Goal: Task Accomplishment & Management: Manage account settings

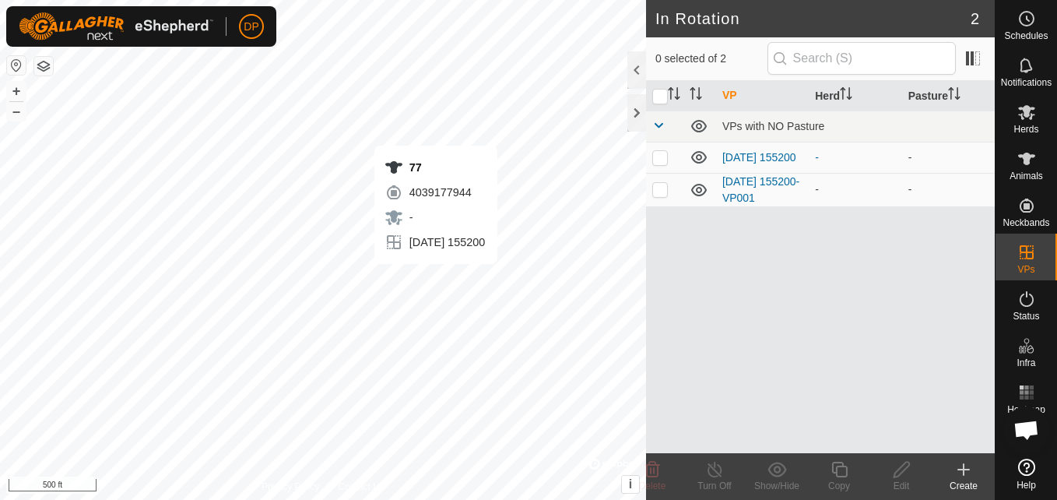
scroll to position [884, 0]
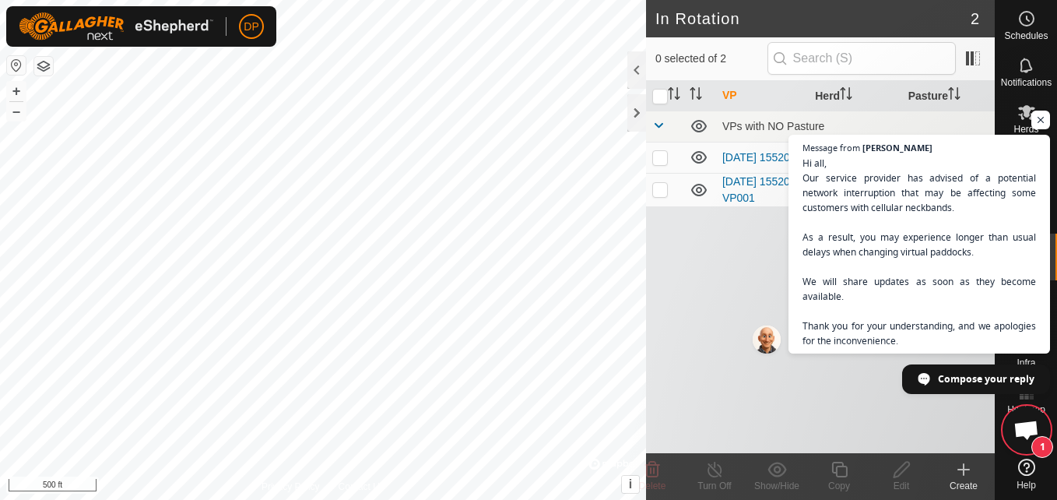
scroll to position [884, 0]
click at [1039, 121] on span "Open chat" at bounding box center [1040, 120] width 19 height 19
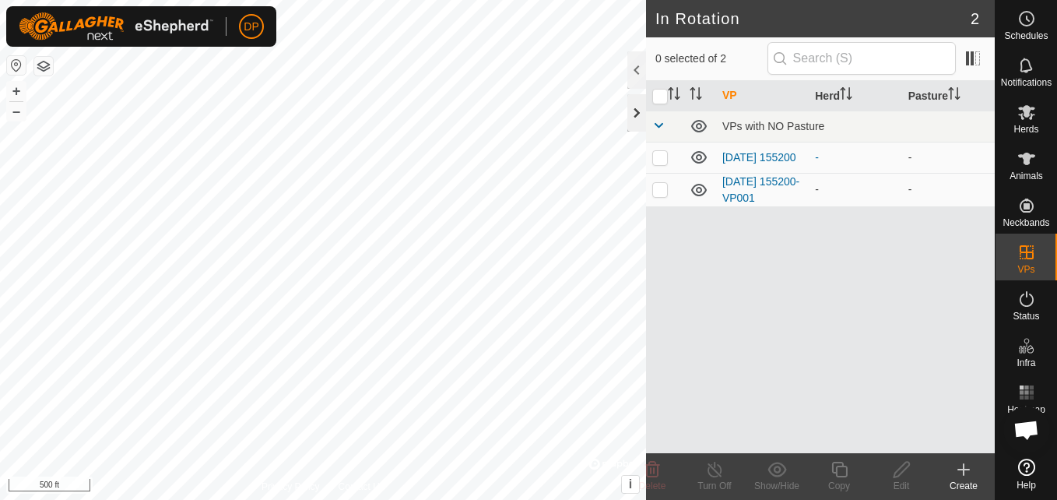
click at [628, 107] on div at bounding box center [636, 112] width 19 height 37
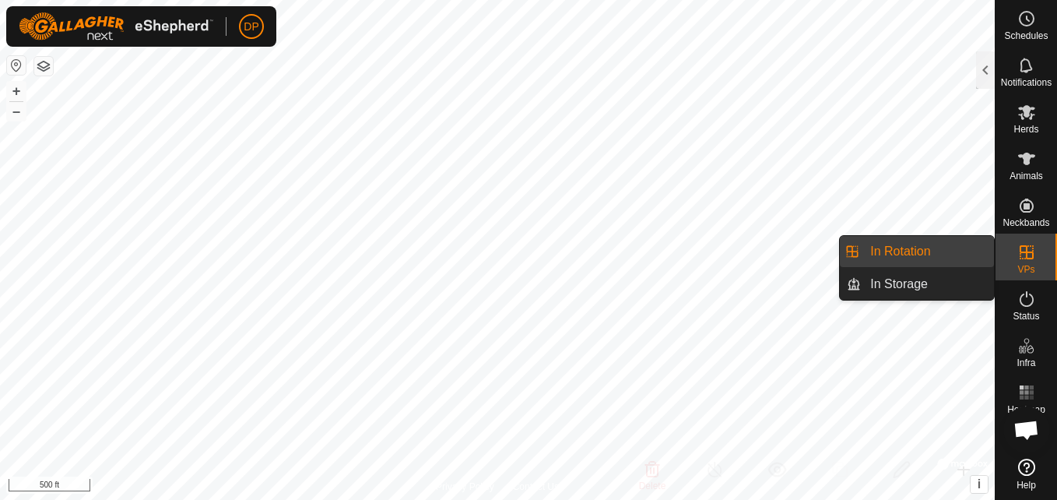
click at [1034, 253] on icon at bounding box center [1026, 252] width 19 height 19
click at [957, 258] on link "In Rotation" at bounding box center [927, 251] width 133 height 31
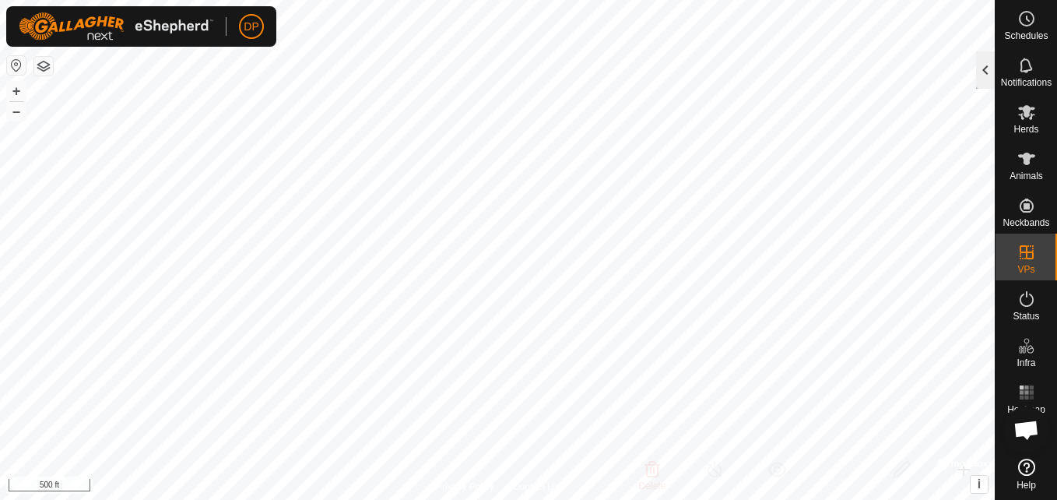
click at [987, 70] on div at bounding box center [985, 69] width 19 height 37
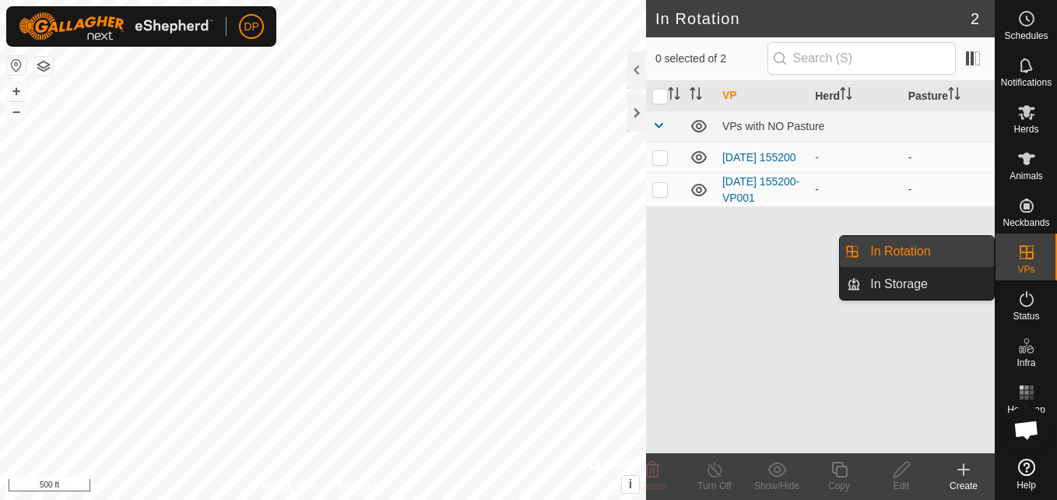
click at [1026, 254] on icon at bounding box center [1027, 252] width 14 height 14
click at [969, 240] on link "In Rotation" at bounding box center [927, 251] width 133 height 31
click at [950, 279] on link "In Storage" at bounding box center [927, 284] width 133 height 31
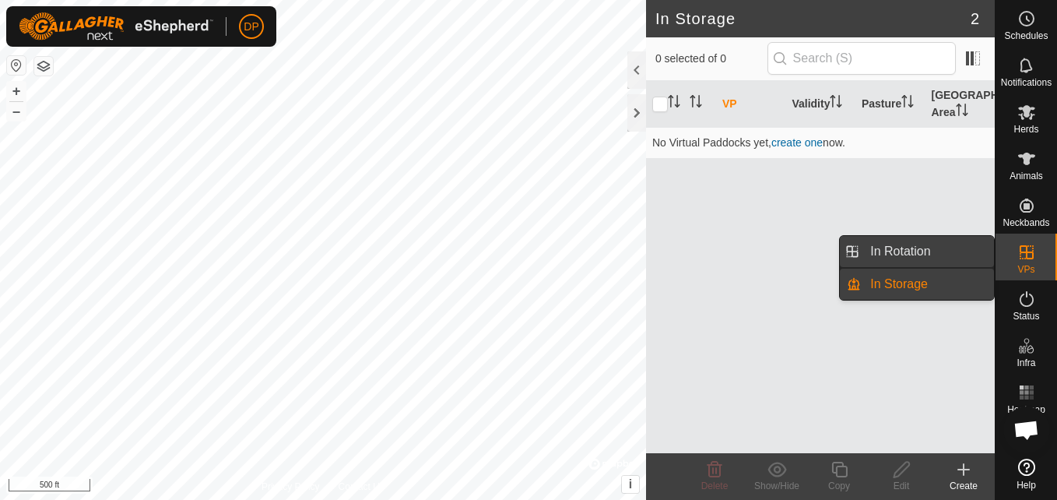
click at [963, 247] on link "In Rotation" at bounding box center [927, 251] width 133 height 31
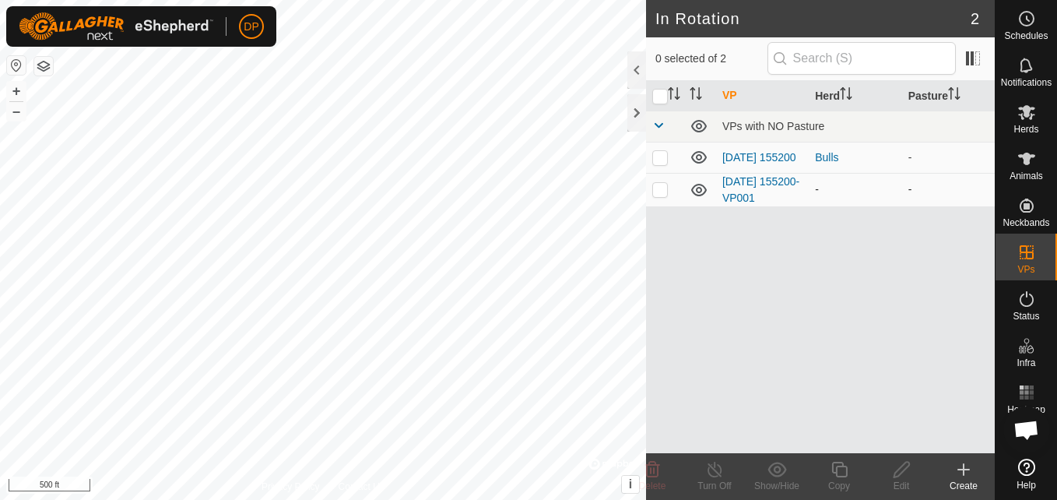
click at [658, 193] on p-checkbox at bounding box center [660, 189] width 16 height 12
checkbox input "true"
click at [898, 468] on icon at bounding box center [901, 469] width 19 height 19
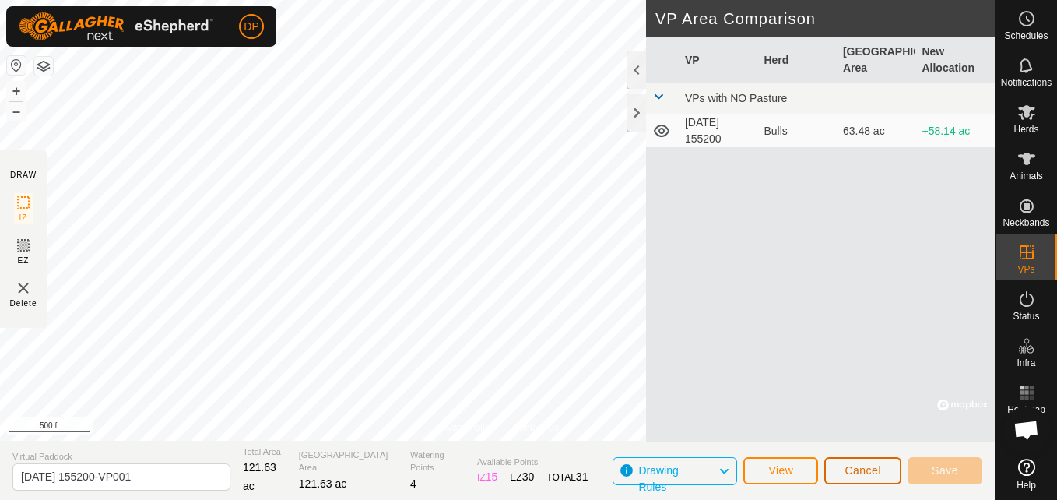
click at [878, 464] on span "Cancel" at bounding box center [862, 470] width 37 height 12
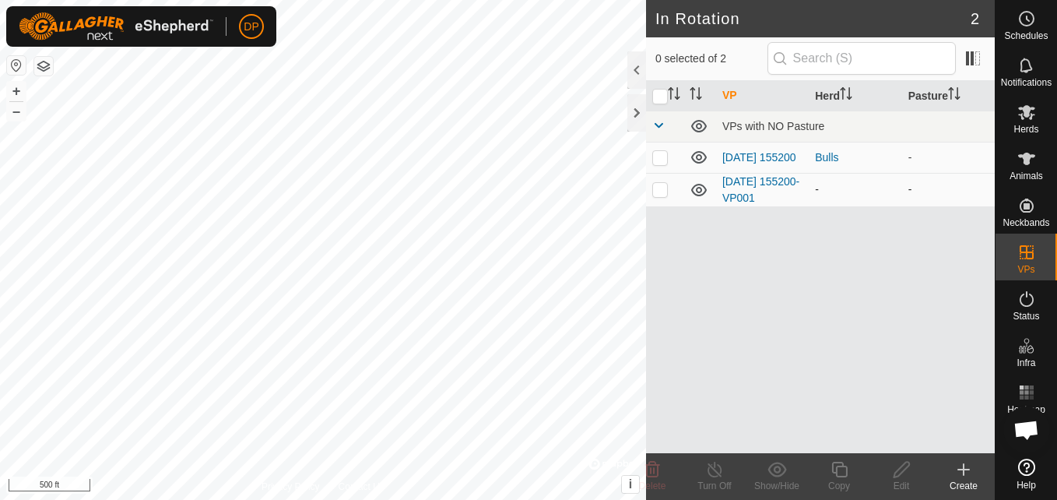
click at [657, 190] on p-checkbox at bounding box center [660, 189] width 16 height 12
checkbox input "true"
click at [841, 467] on icon at bounding box center [839, 470] width 16 height 16
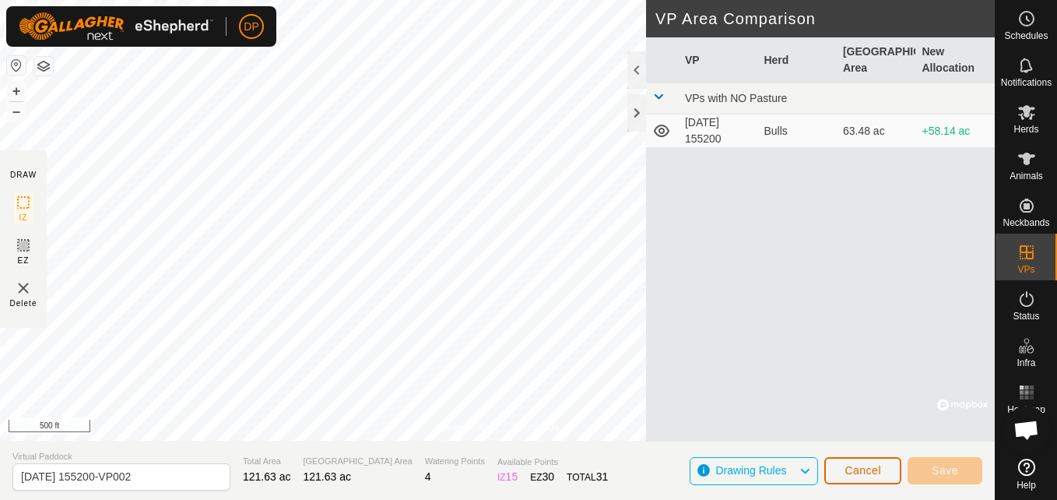
click at [873, 470] on span "Cancel" at bounding box center [862, 470] width 37 height 12
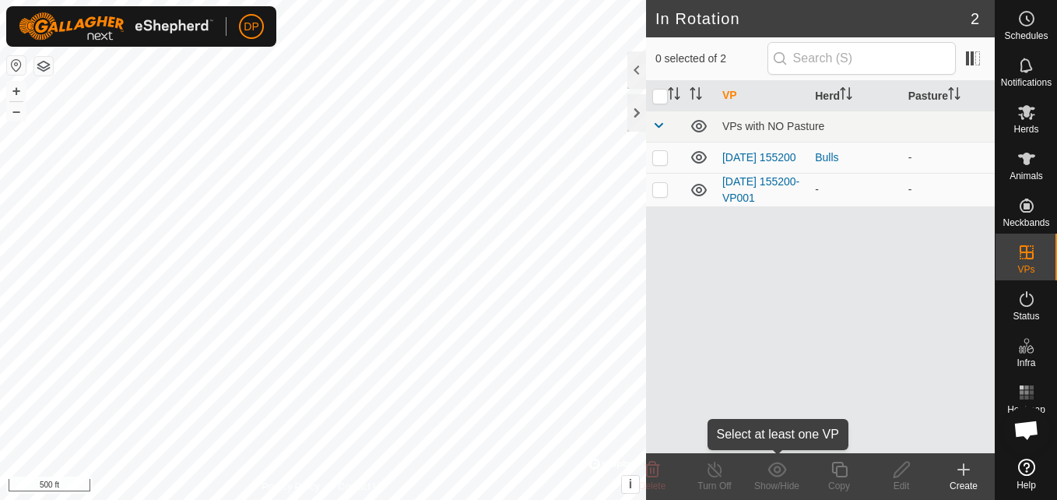
click at [772, 470] on icon at bounding box center [776, 469] width 19 height 19
click at [965, 469] on icon at bounding box center [963, 469] width 11 height 0
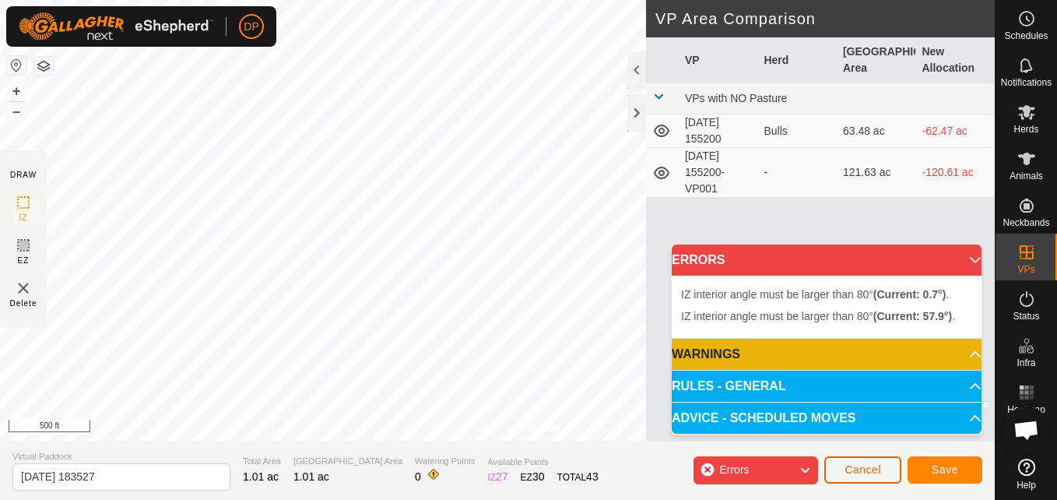
click at [859, 469] on span "Cancel" at bounding box center [862, 469] width 37 height 12
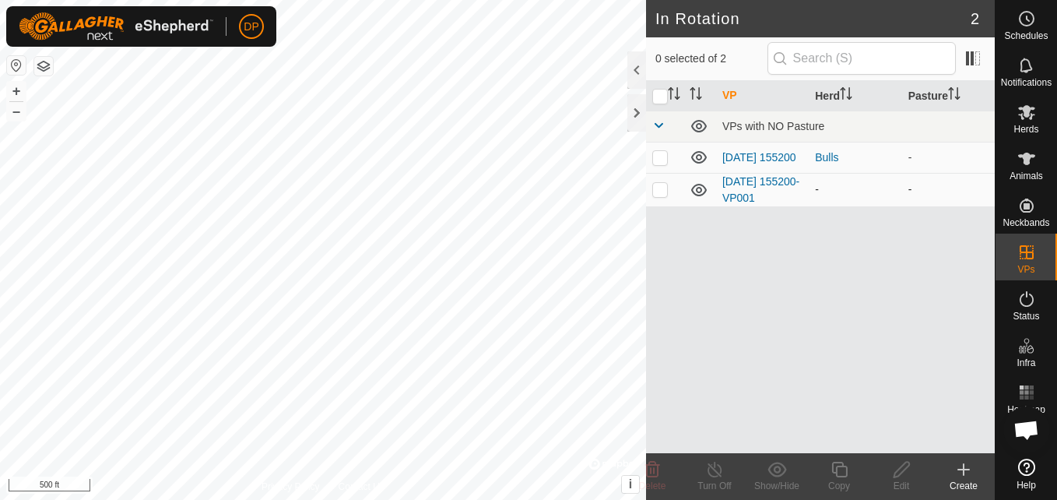
click at [656, 191] on p-checkbox at bounding box center [660, 189] width 16 height 12
checkbox input "false"
click at [653, 157] on p-checkbox at bounding box center [660, 157] width 16 height 12
click at [657, 153] on p-checkbox at bounding box center [660, 157] width 16 height 12
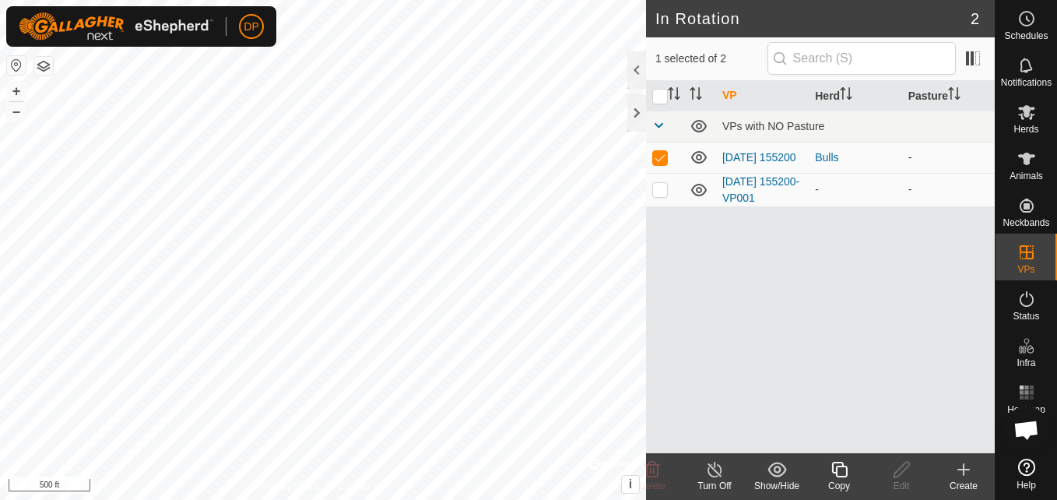
checkbox input "false"
click at [657, 191] on p-checkbox at bounding box center [660, 189] width 16 height 12
click at [659, 195] on p-checkbox at bounding box center [660, 189] width 16 height 12
checkbox input "false"
click at [964, 475] on icon at bounding box center [964, 469] width 0 height 11
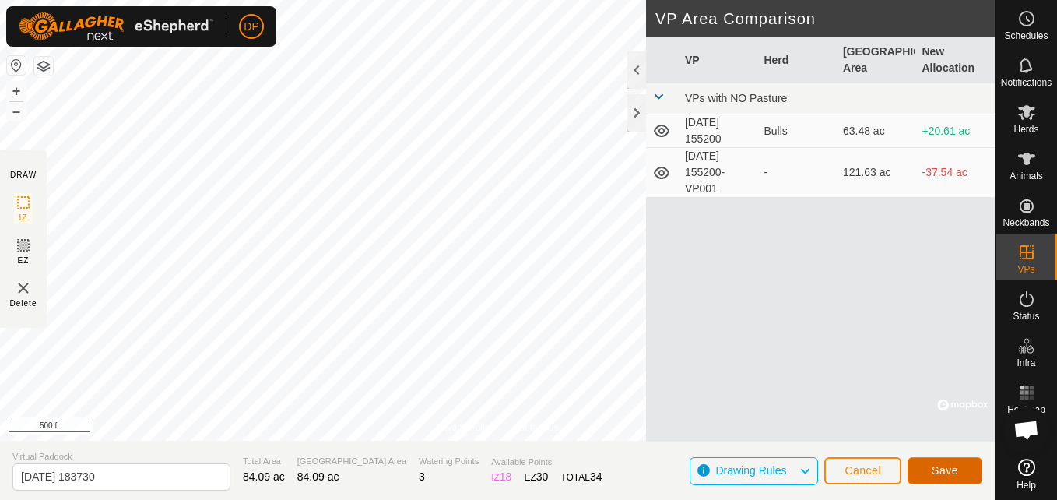
click at [950, 466] on span "Save" at bounding box center [945, 470] width 26 height 12
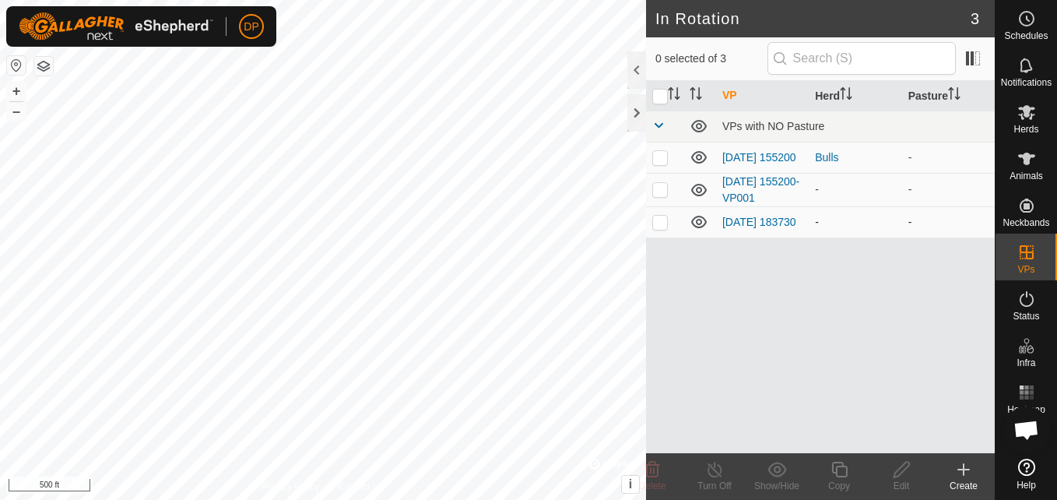
click at [655, 227] on p-checkbox at bounding box center [660, 222] width 16 height 12
click at [662, 226] on p-checkbox at bounding box center [660, 222] width 16 height 12
checkbox input "true"
click at [907, 469] on icon at bounding box center [901, 469] width 19 height 19
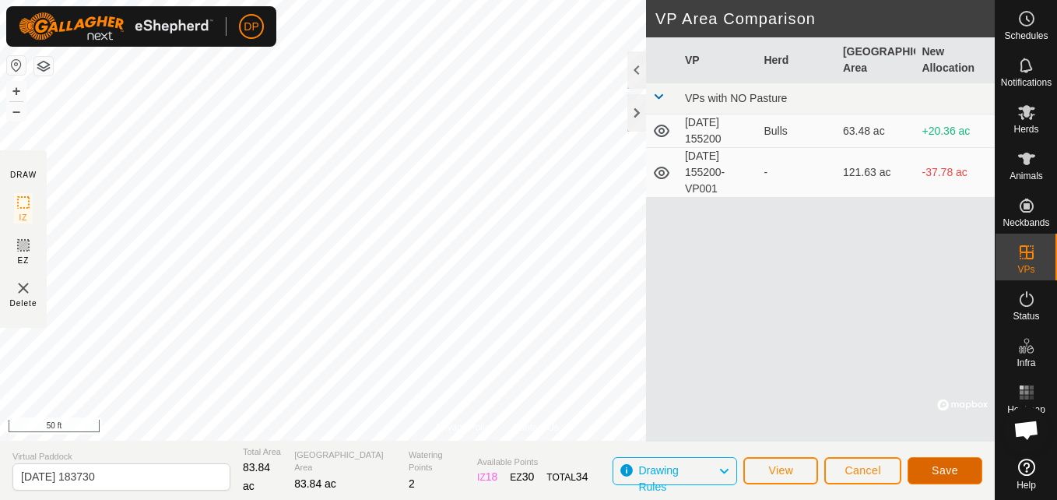
click at [936, 462] on button "Save" at bounding box center [944, 470] width 75 height 27
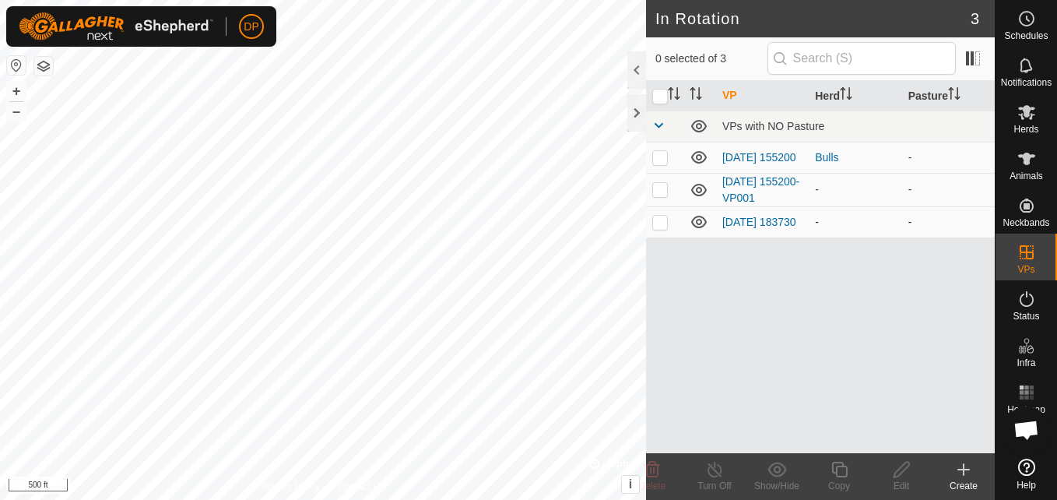
click at [662, 225] on p-checkbox at bounding box center [660, 222] width 16 height 12
checkbox input "false"
click at [656, 156] on p-checkbox at bounding box center [660, 157] width 16 height 12
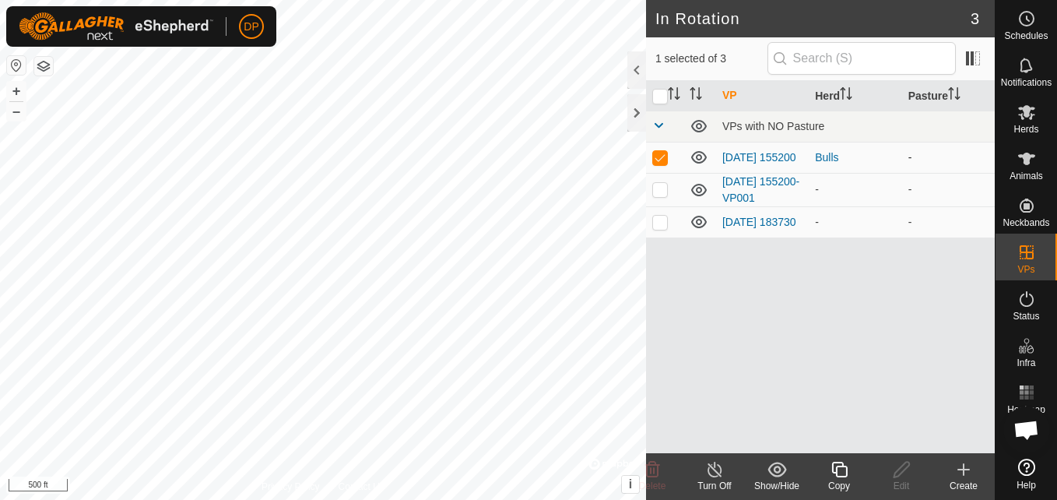
checkbox input "false"
